Goal: Transaction & Acquisition: Book appointment/travel/reservation

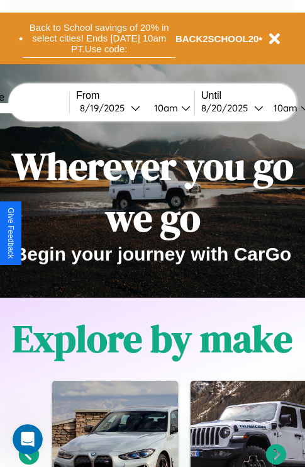
click at [99, 38] on button "Back to School savings of 20% in select cities! Ends [DATE] 10am PT. Use code:" at bounding box center [99, 38] width 152 height 39
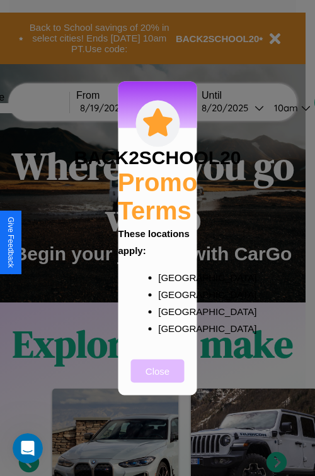
click at [157, 379] on button "Close" at bounding box center [157, 370] width 53 height 23
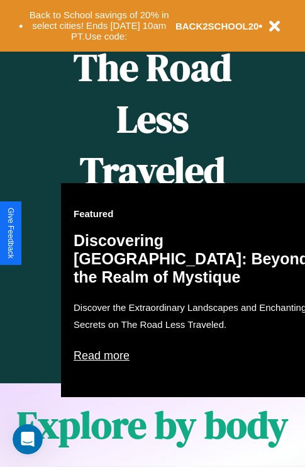
scroll to position [1524, 0]
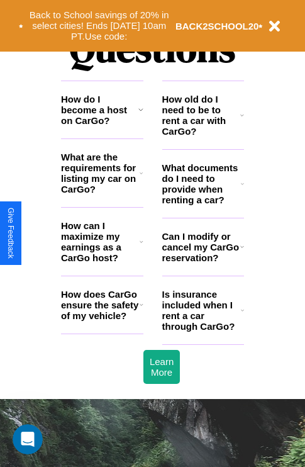
click at [242, 189] on icon at bounding box center [242, 184] width 3 height 10
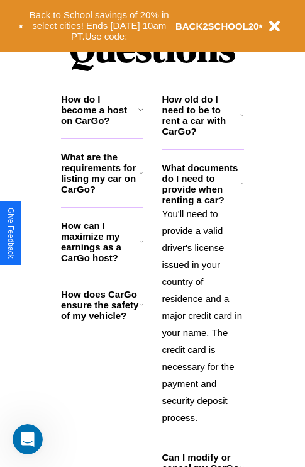
click at [102, 321] on h3 "How does CarGo ensure the safety of my vehicle?" at bounding box center [100, 305] width 79 height 32
click at [203, 314] on p "You'll need to provide a valid driver's license issued in your country of resid…" at bounding box center [203, 315] width 82 height 221
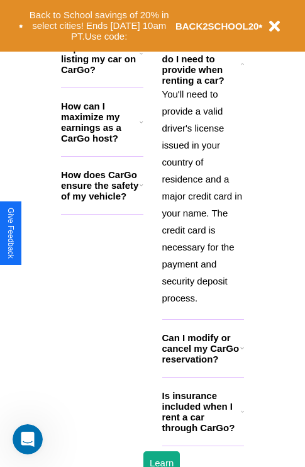
click at [203, 432] on h3 "Is insurance included when I rent a car through CarGo?" at bounding box center [201, 411] width 79 height 43
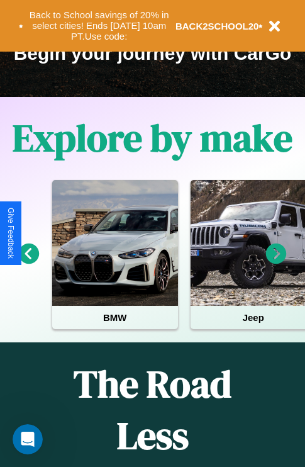
scroll to position [194, 0]
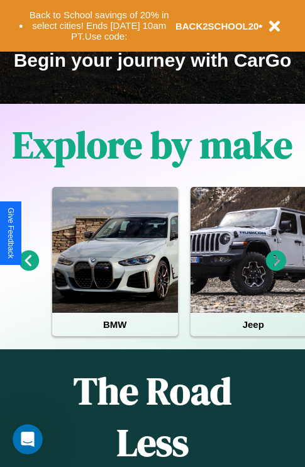
click at [276, 269] on icon at bounding box center [276, 260] width 21 height 21
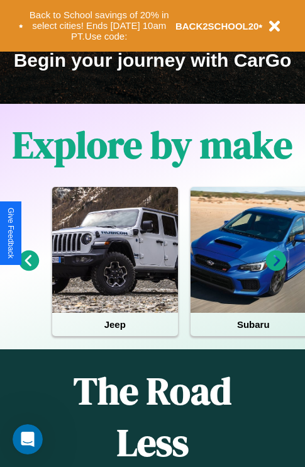
click at [28, 269] on icon at bounding box center [29, 260] width 21 height 21
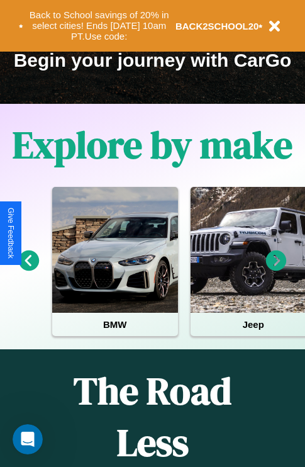
click at [276, 269] on icon at bounding box center [276, 260] width 21 height 21
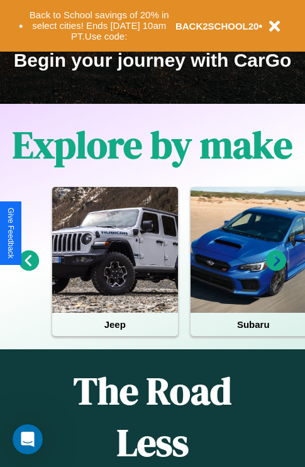
click at [276, 269] on icon at bounding box center [276, 260] width 21 height 21
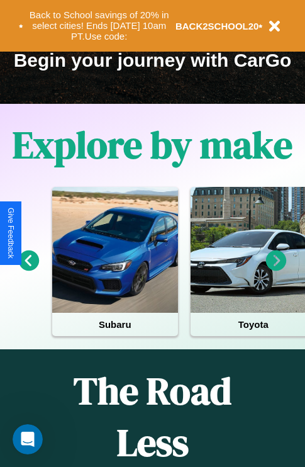
click at [276, 269] on icon at bounding box center [276, 260] width 21 height 21
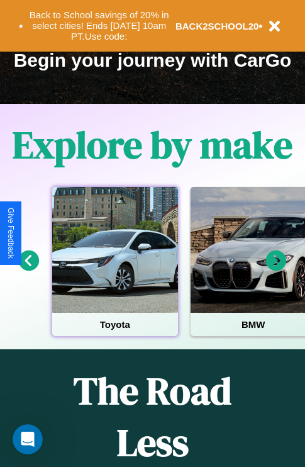
click at [115, 269] on div at bounding box center [115, 250] width 126 height 126
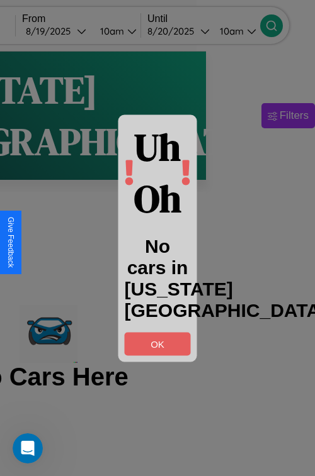
click at [303, 25] on div at bounding box center [157, 238] width 315 height 476
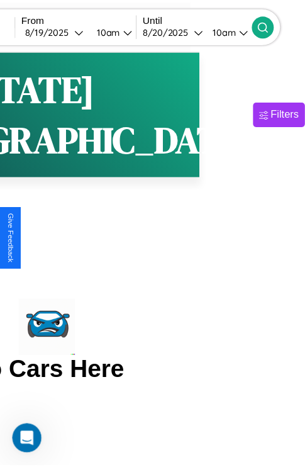
scroll to position [0, 16]
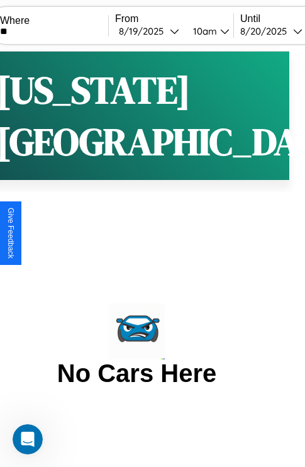
type input "*"
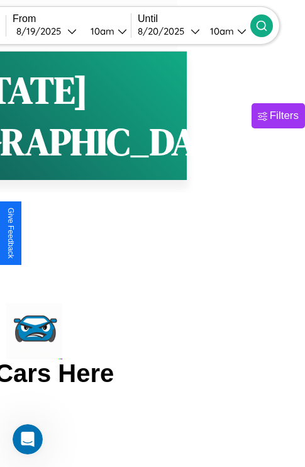
type input "*********"
click at [268, 25] on icon at bounding box center [261, 26] width 13 height 13
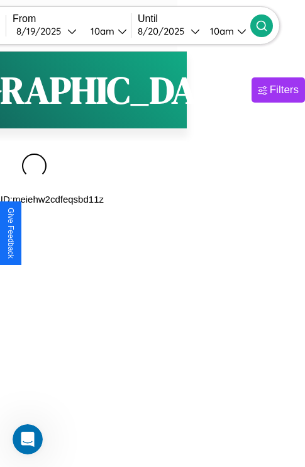
scroll to position [0, 116]
